Goal: Use online tool/utility

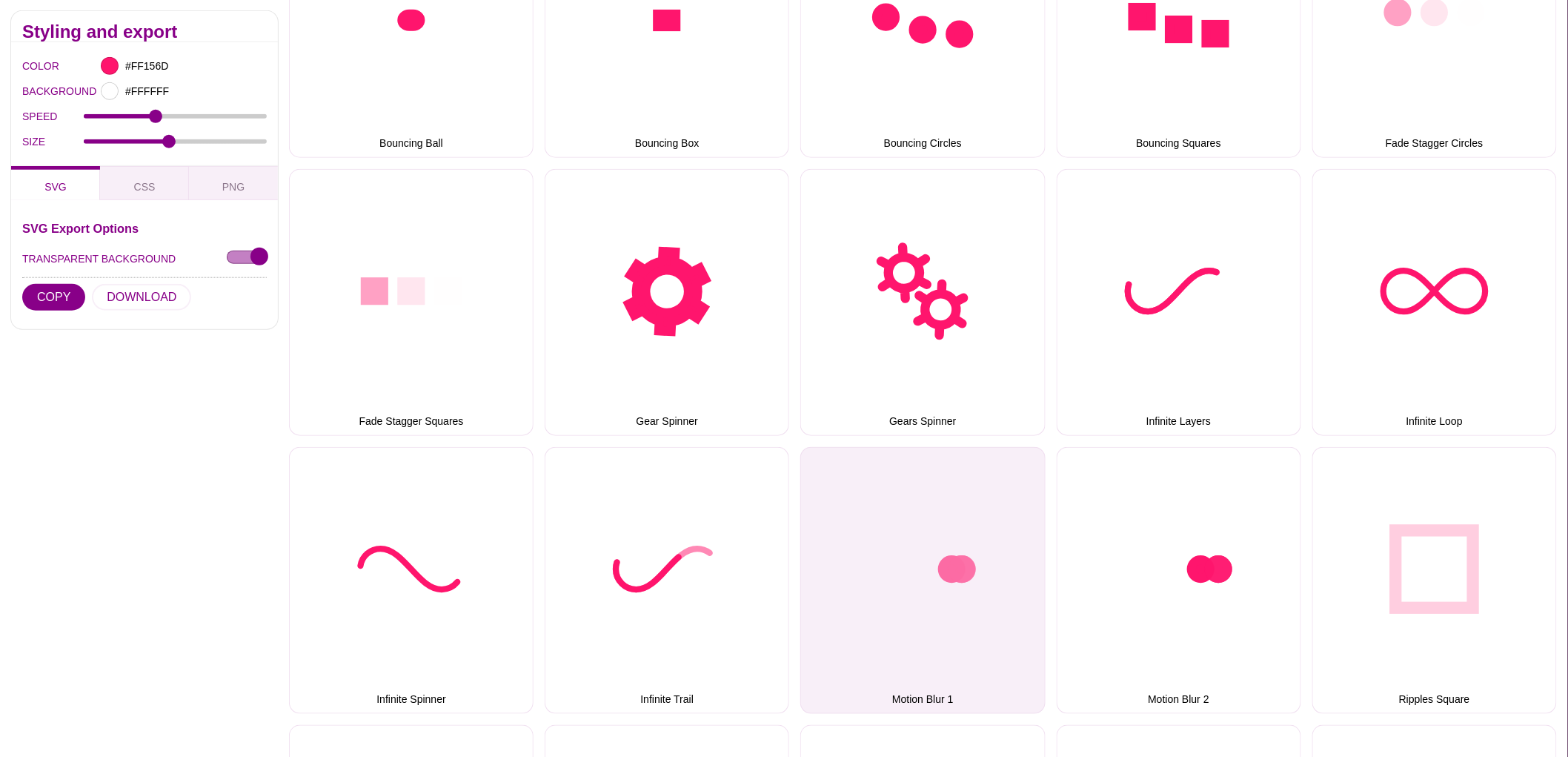
scroll to position [412, 0]
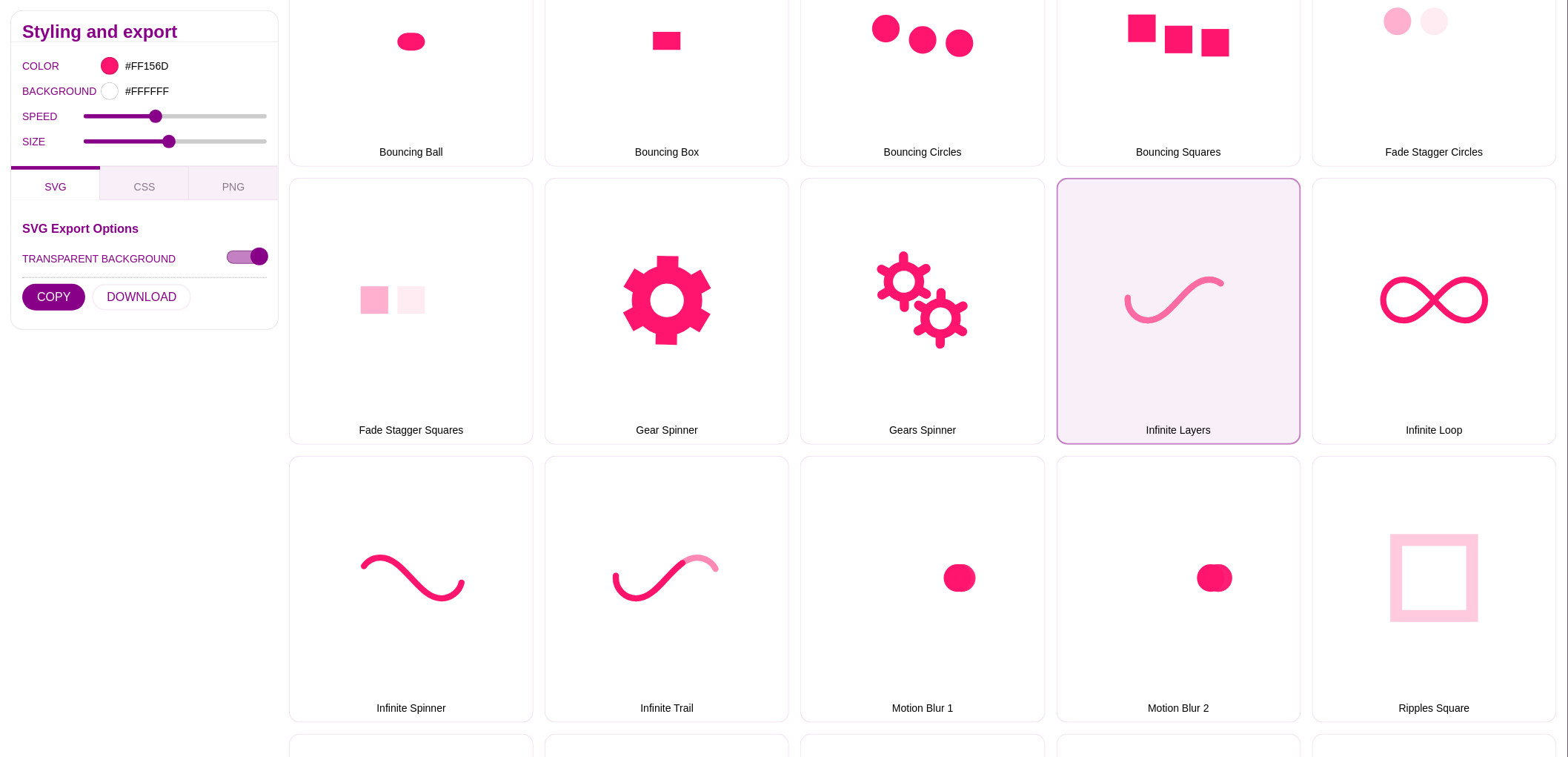
click at [1239, 335] on button "Infinite Layers" at bounding box center [1179, 311] width 244 height 267
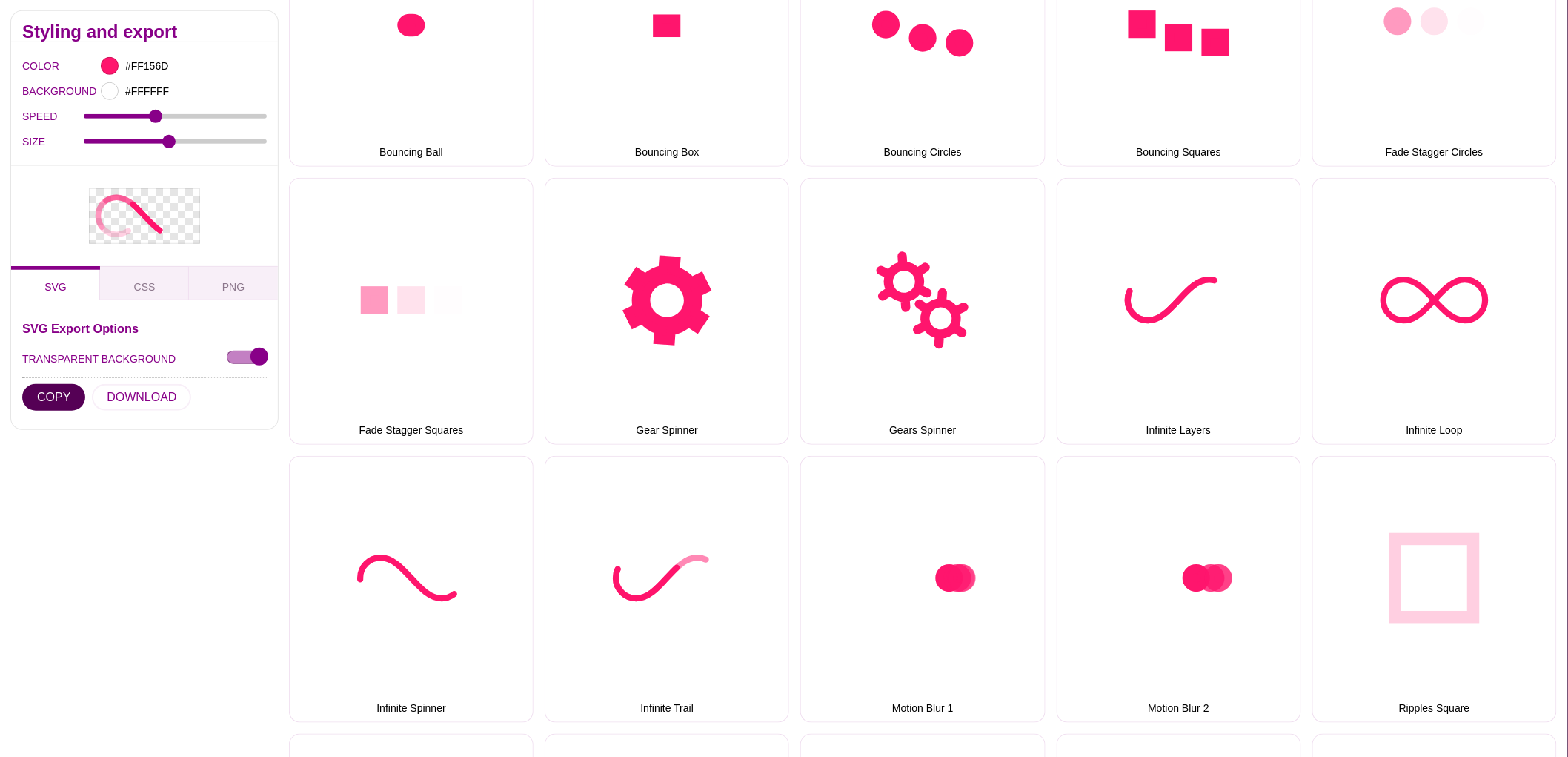
click at [38, 384] on button "COPY" at bounding box center [54, 397] width 63 height 27
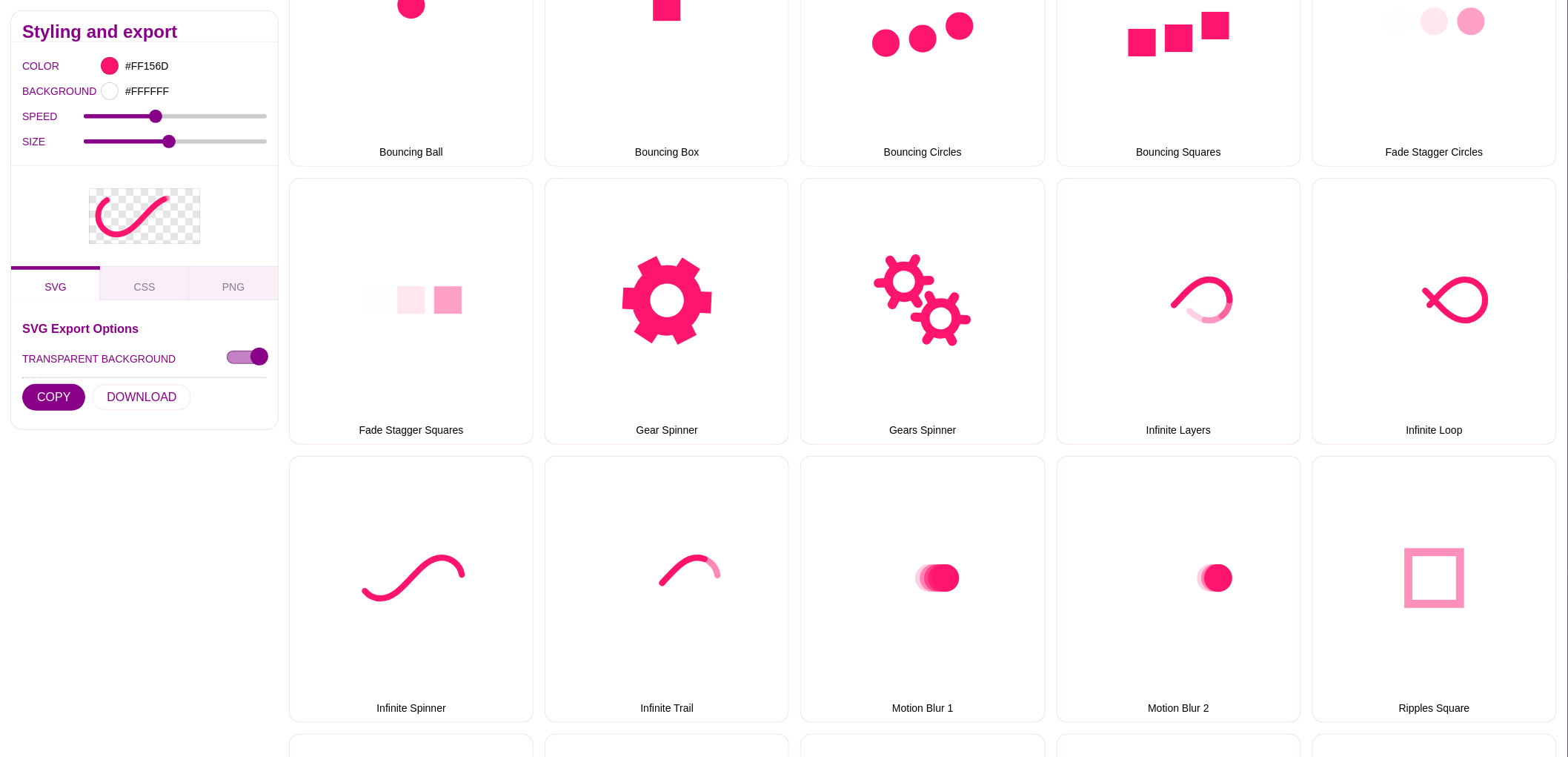
click at [50, 595] on div "Styling and export COLOR #FF156D BACKGROUND #FFFFFF SPEED 2 SIZE 15 SVG CSS PNG…" at bounding box center [144, 695] width 289 height 1391
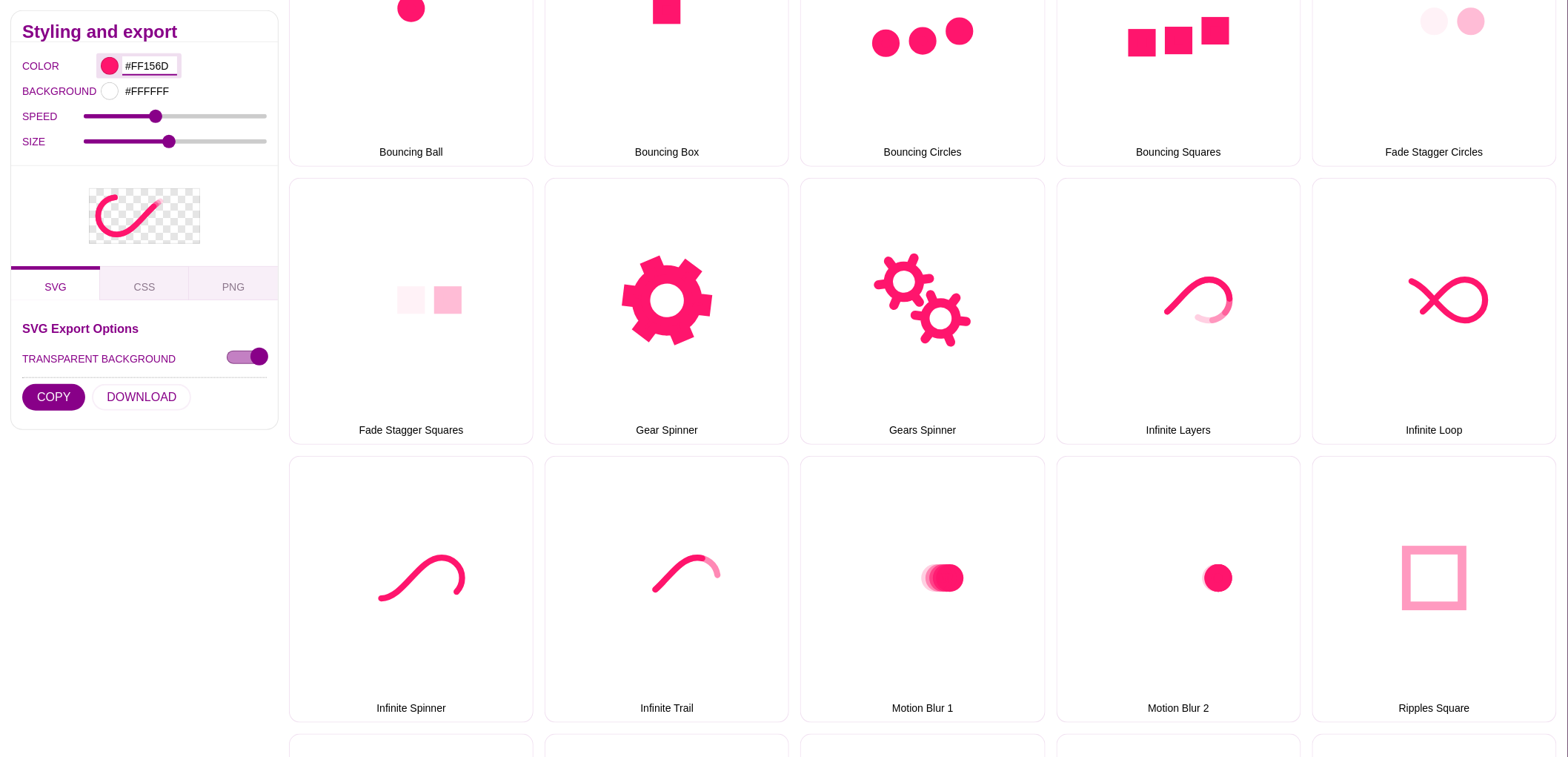
click at [146, 63] on input "#FF156D" at bounding box center [150, 65] width 55 height 19
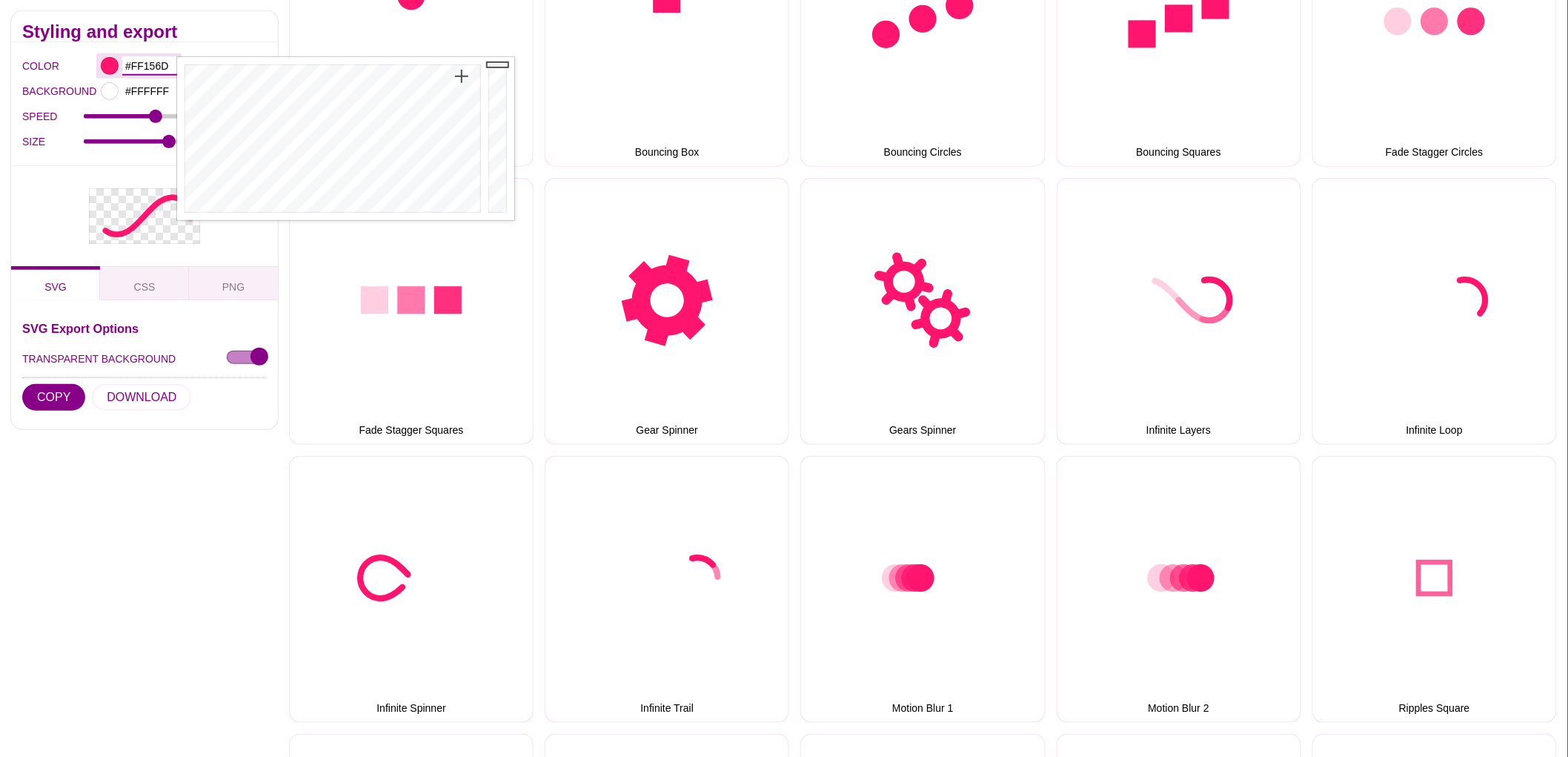
click at [146, 63] on input "#FF156D" at bounding box center [150, 65] width 55 height 19
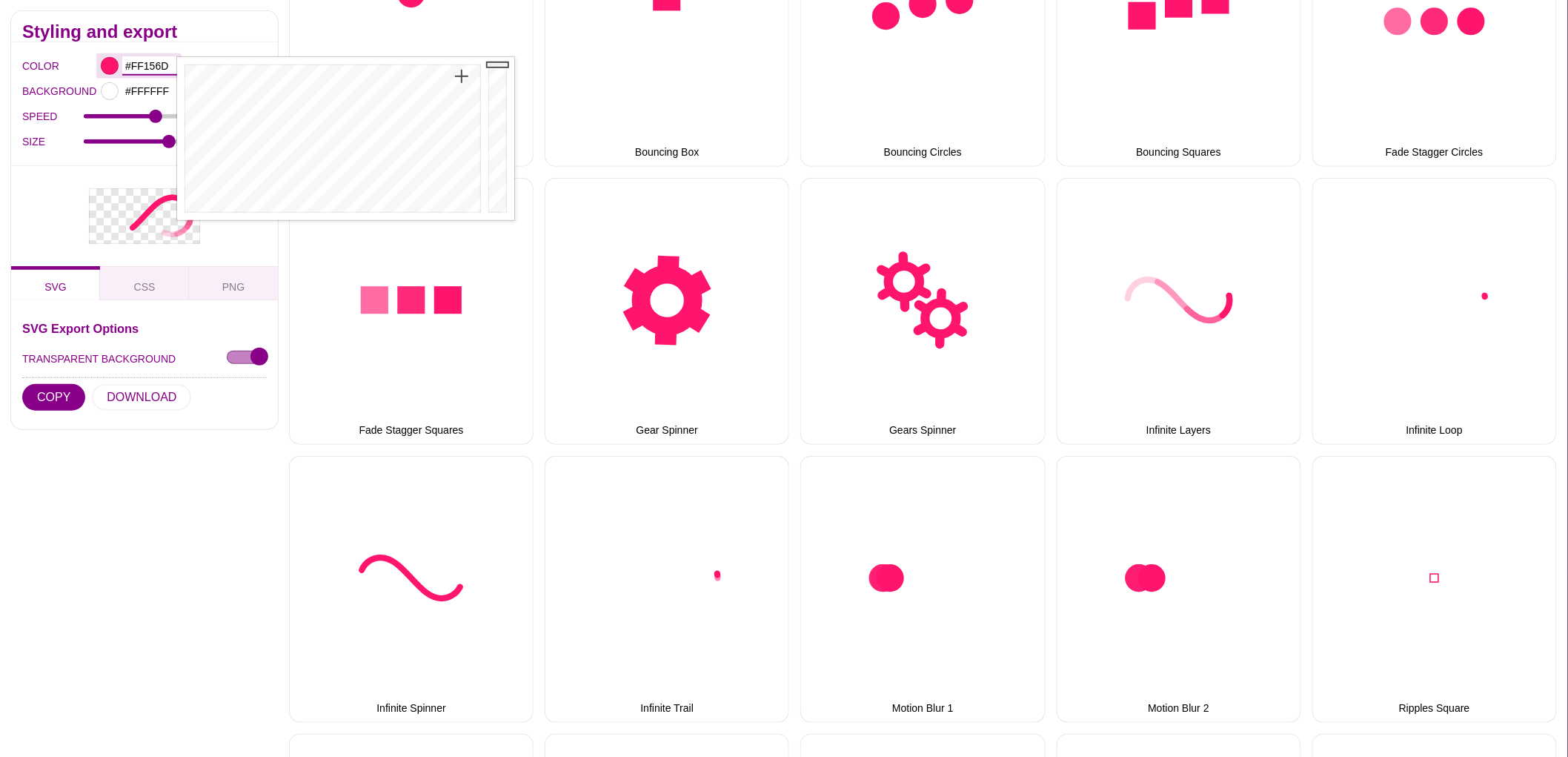
click at [146, 63] on input "#FF156D" at bounding box center [150, 65] width 55 height 19
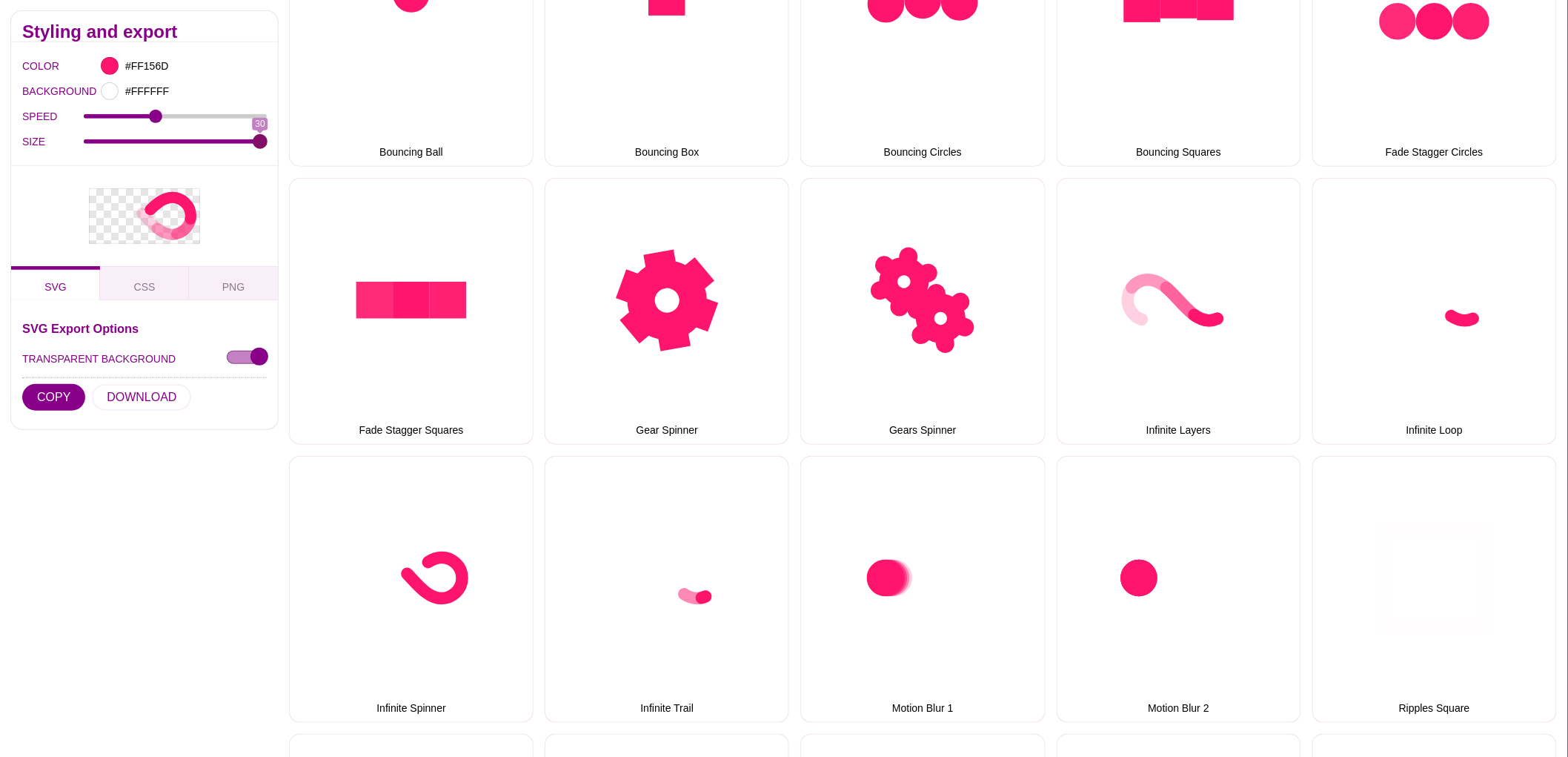
drag, startPoint x: 170, startPoint y: 146, endPoint x: 285, endPoint y: 147, distance: 115.0
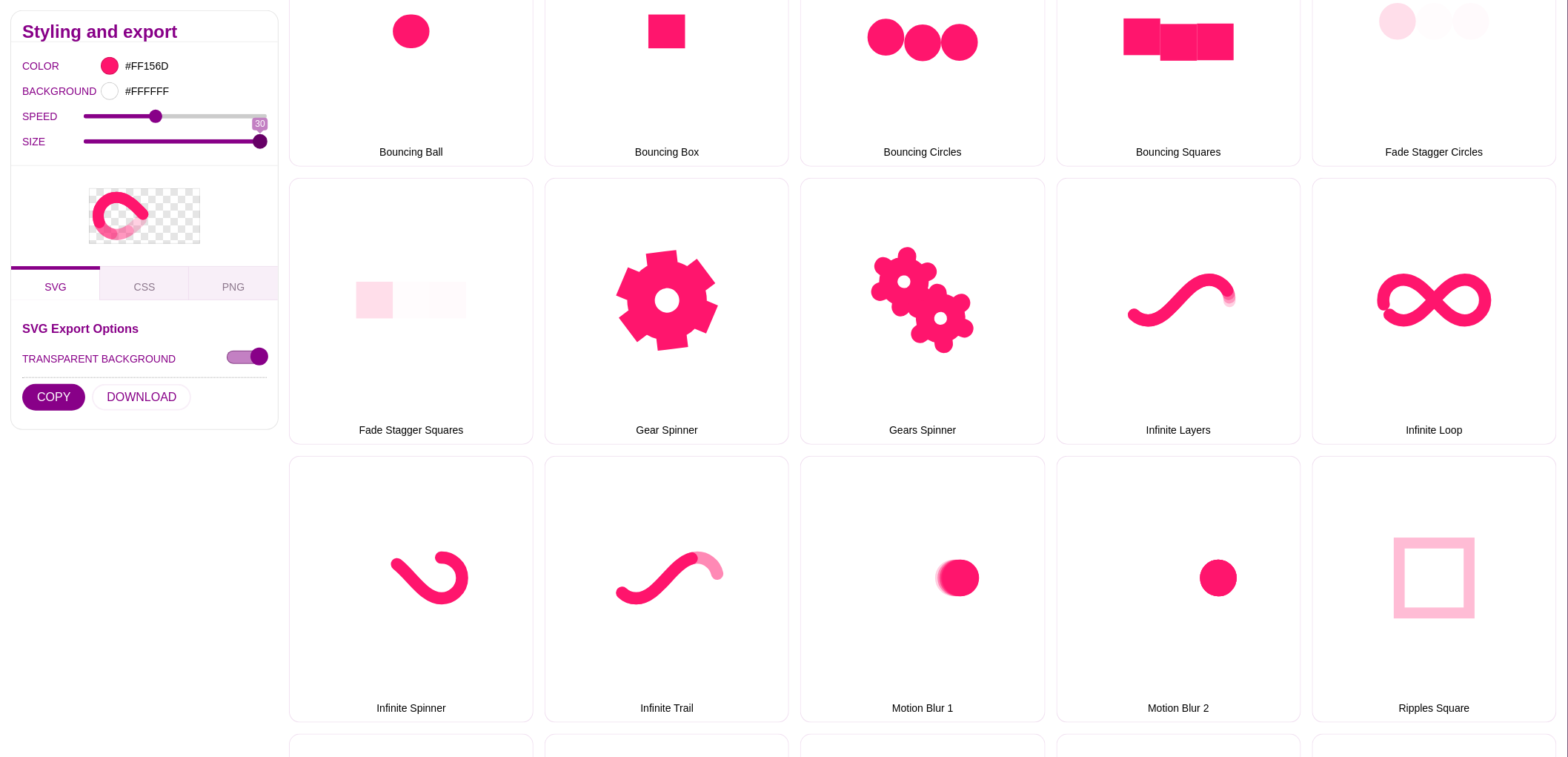
click at [267, 144] on input "SIZE" at bounding box center [175, 141] width 184 height 6
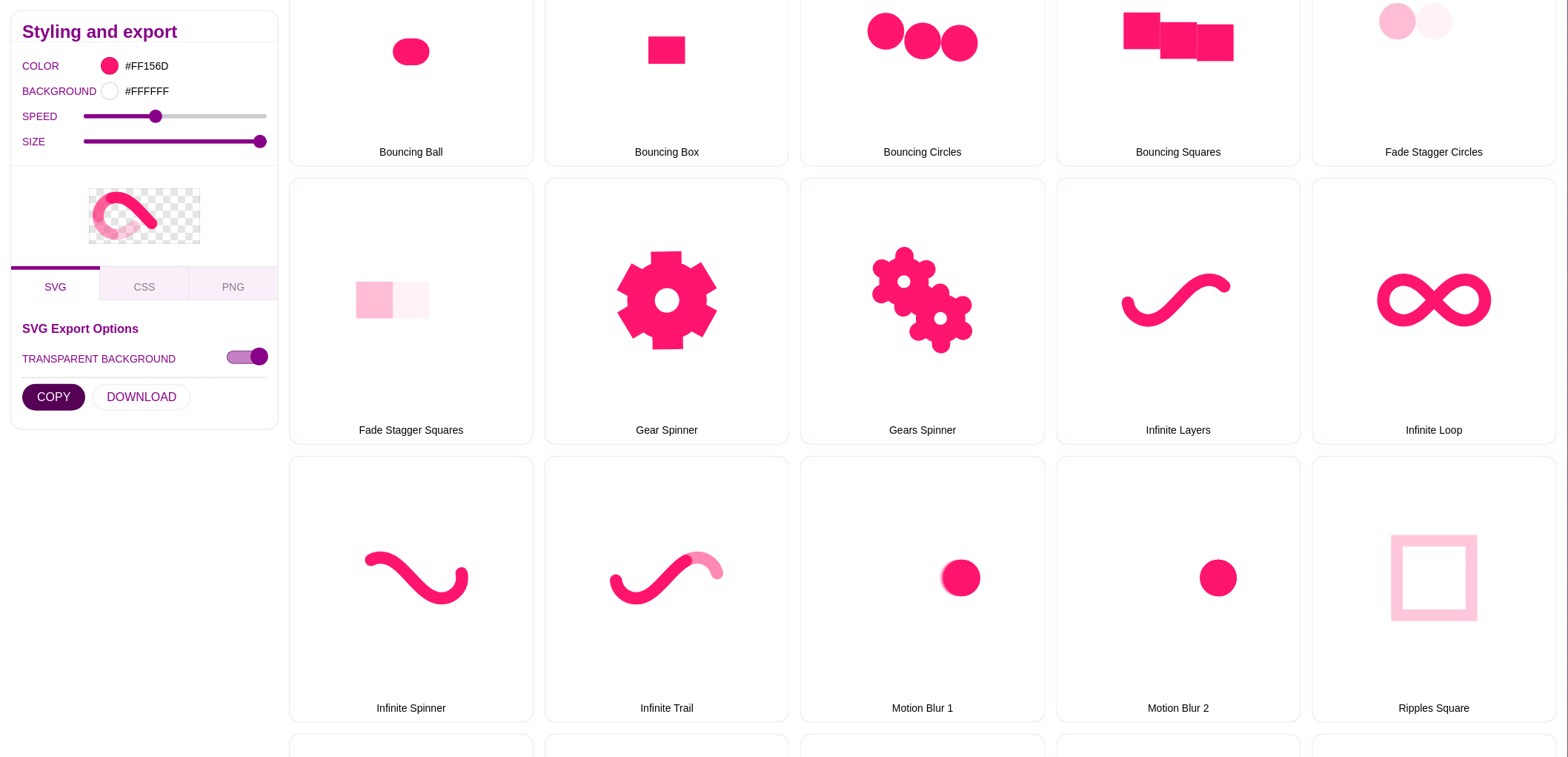
click at [55, 390] on button "COPY" at bounding box center [54, 397] width 63 height 27
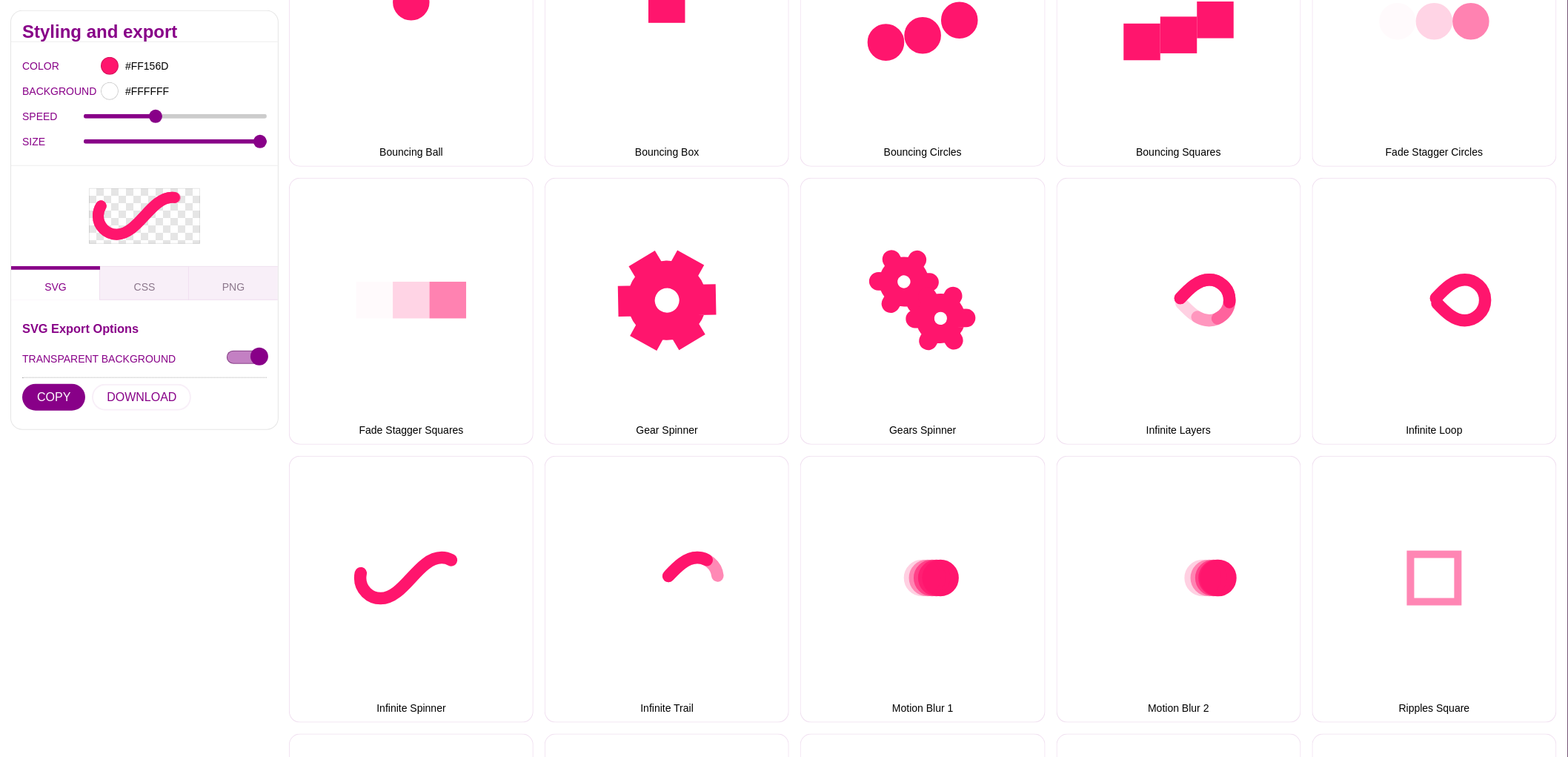
click at [145, 754] on div "Styling and export COLOR #FF156D BACKGROUND #FFFFFF SPEED 2 SIZE 30 SVG CSS PNG…" at bounding box center [144, 695] width 289 height 1391
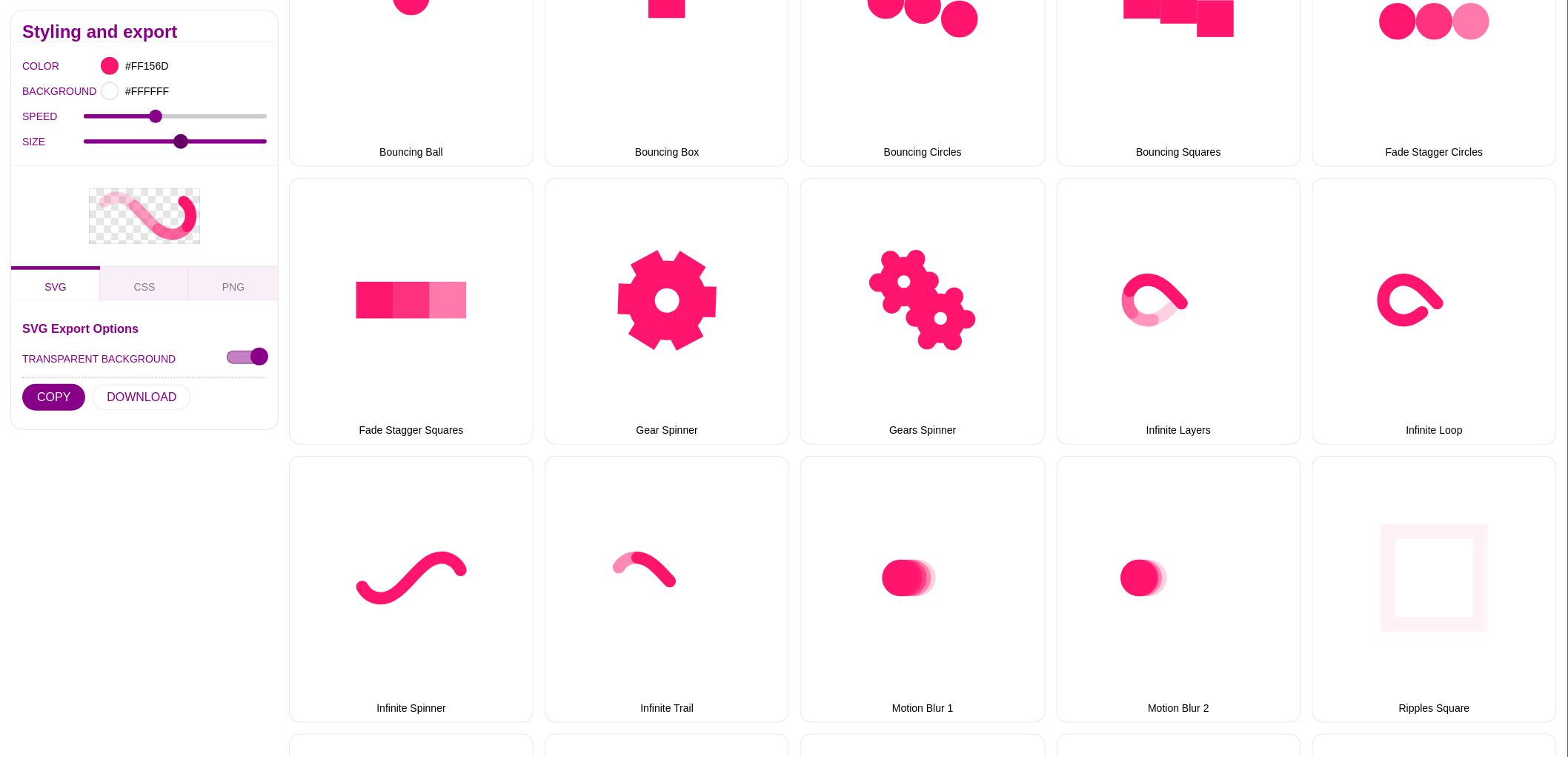
type input "17"
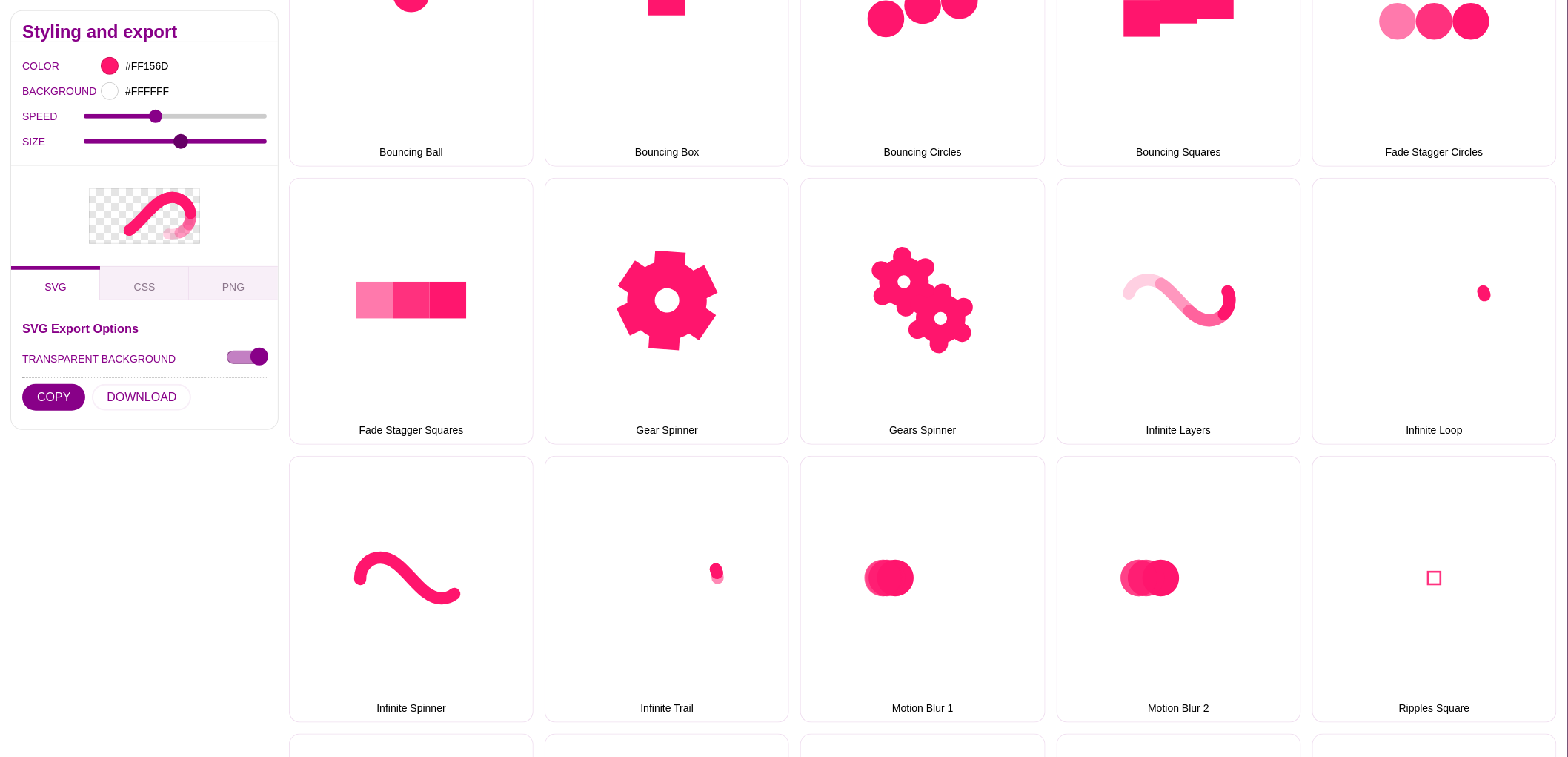
click at [180, 140] on input "SIZE" at bounding box center [175, 141] width 184 height 6
